Goal: Obtain resource: Download file/media

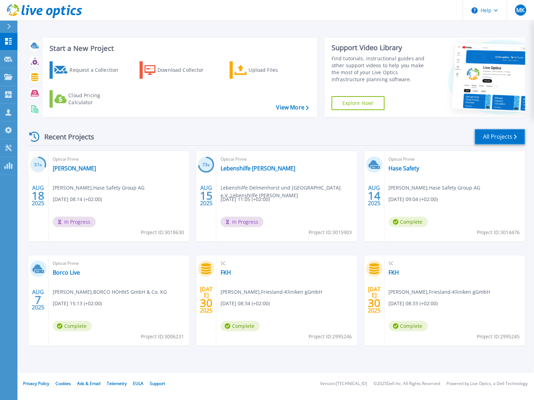
click at [512, 139] on link "All Projects" at bounding box center [499, 137] width 51 height 16
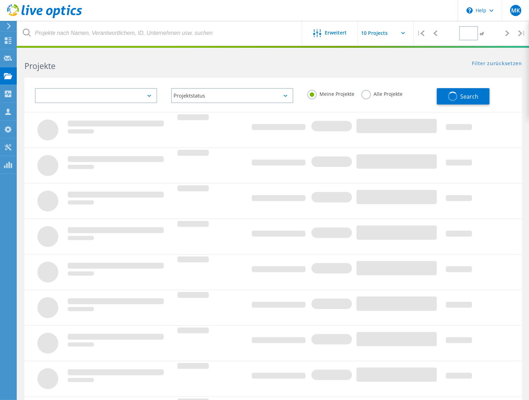
type input "1"
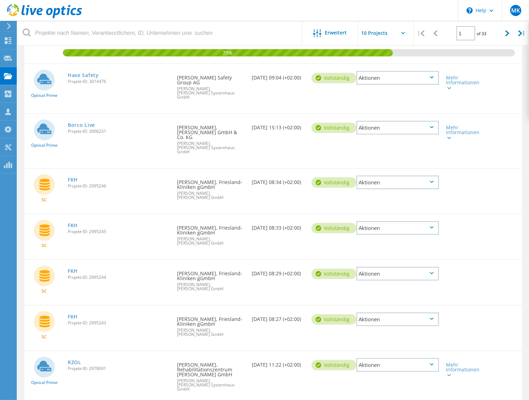
scroll to position [227, 0]
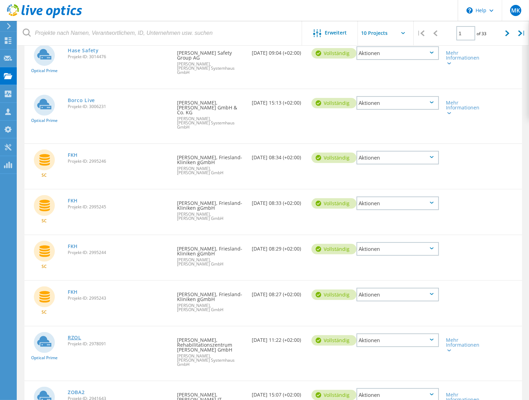
click at [73, 336] on link "RZOL" at bounding box center [75, 338] width 14 height 5
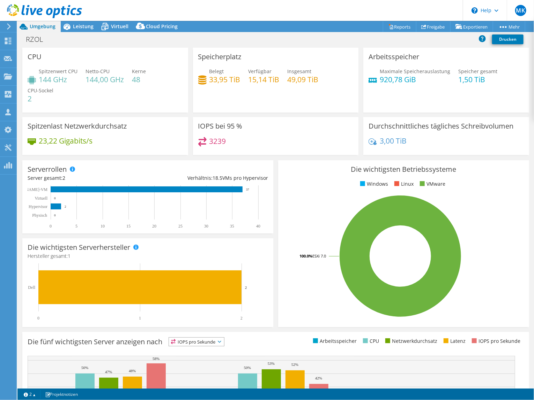
select select "USD"
click at [399, 23] on link "Reports" at bounding box center [399, 26] width 33 height 11
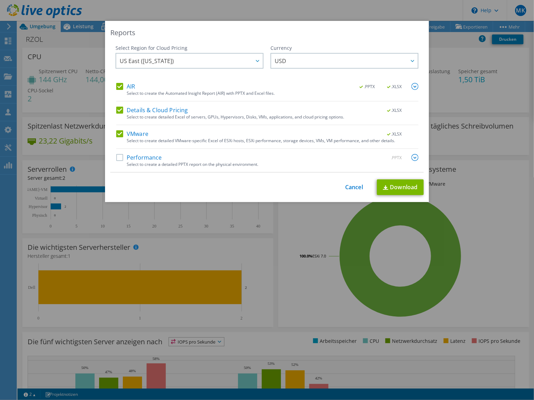
click at [116, 83] on label "AIR" at bounding box center [125, 86] width 19 height 7
click at [0, 0] on input "AIR" at bounding box center [0, 0] width 0 height 0
click at [119, 108] on label "Details & Cloud Pricing" at bounding box center [152, 110] width 72 height 7
click at [0, 0] on input "Details & Cloud Pricing" at bounding box center [0, 0] width 0 height 0
click at [117, 155] on label "Performance" at bounding box center [139, 157] width 46 height 7
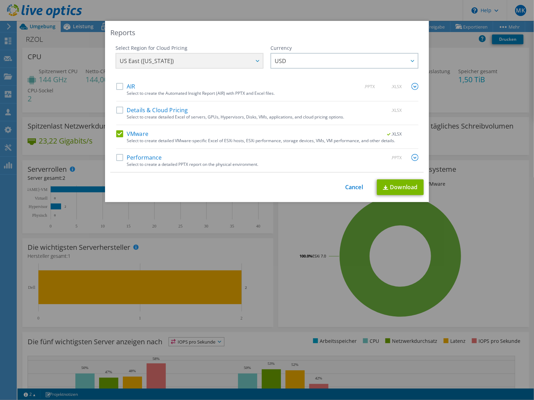
click at [0, 0] on input "Performance" at bounding box center [0, 0] width 0 height 0
click at [411, 155] on img at bounding box center [414, 157] width 7 height 7
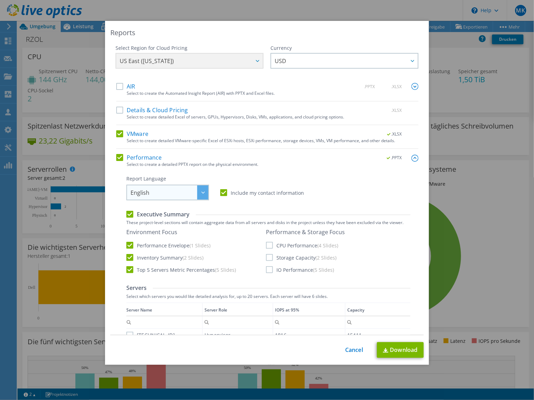
click at [181, 191] on span "English" at bounding box center [169, 193] width 78 height 14
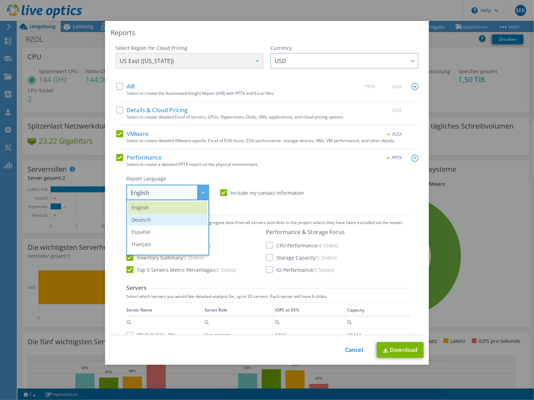
click at [162, 217] on li "Deutsch" at bounding box center [167, 220] width 79 height 12
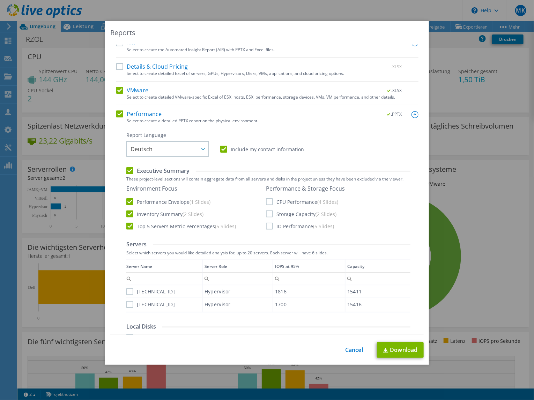
scroll to position [70, 0]
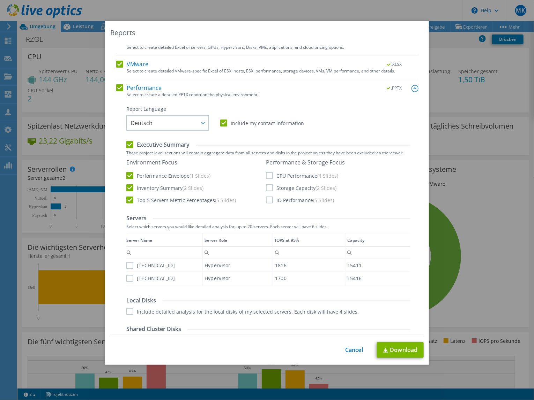
click at [266, 175] on label "CPU Performance (4 Slides)" at bounding box center [302, 175] width 72 height 7
click at [0, 0] on input "CPU Performance (4 Slides)" at bounding box center [0, 0] width 0 height 0
click at [268, 202] on label "IO Performance (5 Slides)" at bounding box center [300, 200] width 68 height 7
click at [0, 0] on input "IO Performance (5 Slides)" at bounding box center [0, 0] width 0 height 0
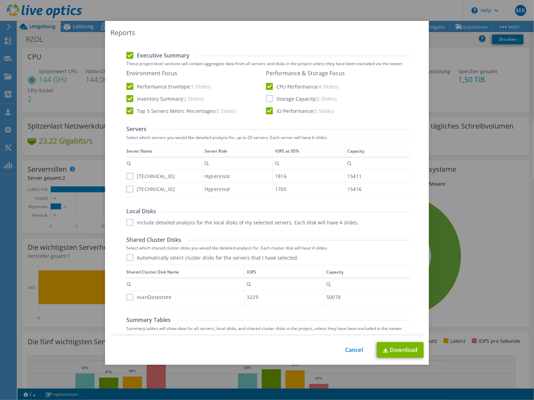
scroll to position [195, 0]
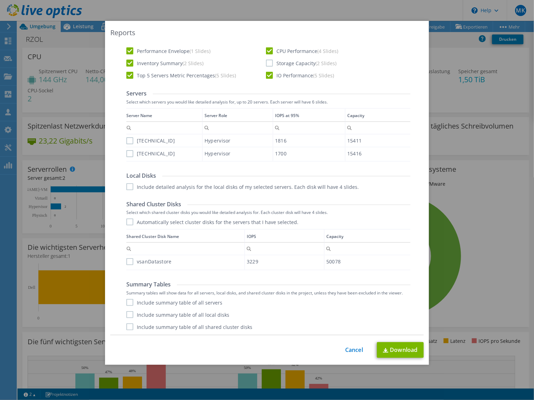
click at [126, 222] on label "Automatically select cluster disks for the servers that I have selected." at bounding box center [212, 222] width 172 height 7
click at [0, 0] on input "Automatically select cluster disks for the servers that I have selected." at bounding box center [0, 0] width 0 height 0
click at [402, 351] on link "Download" at bounding box center [400, 351] width 47 height 16
